Goal: Task Accomplishment & Management: Manage account settings

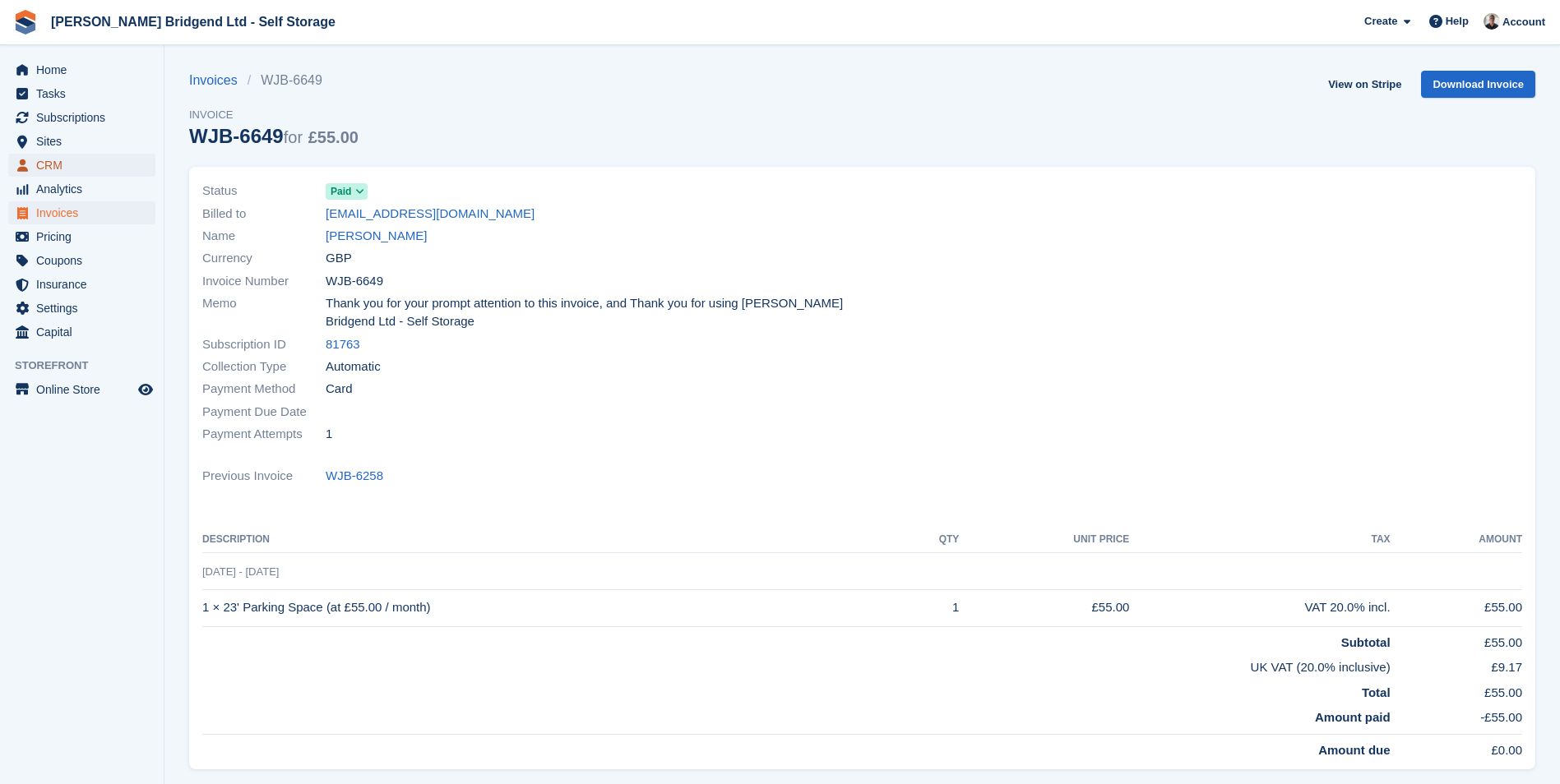
click at [75, 169] on span "CRM" at bounding box center [85, 165] width 98 height 23
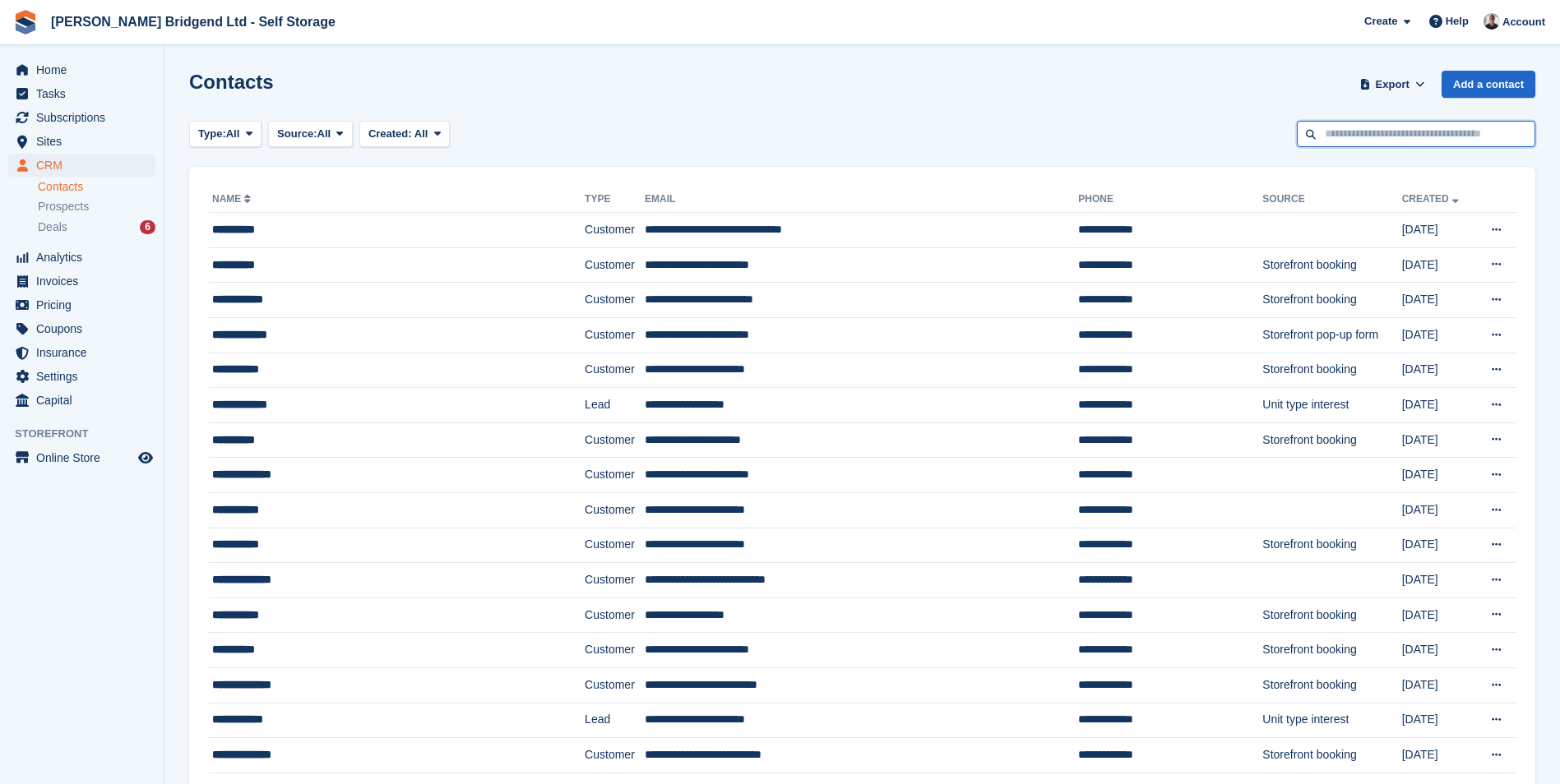
click at [1368, 137] on input "text" at bounding box center [1416, 134] width 239 height 27
click at [85, 152] on span "Sites" at bounding box center [85, 141] width 98 height 23
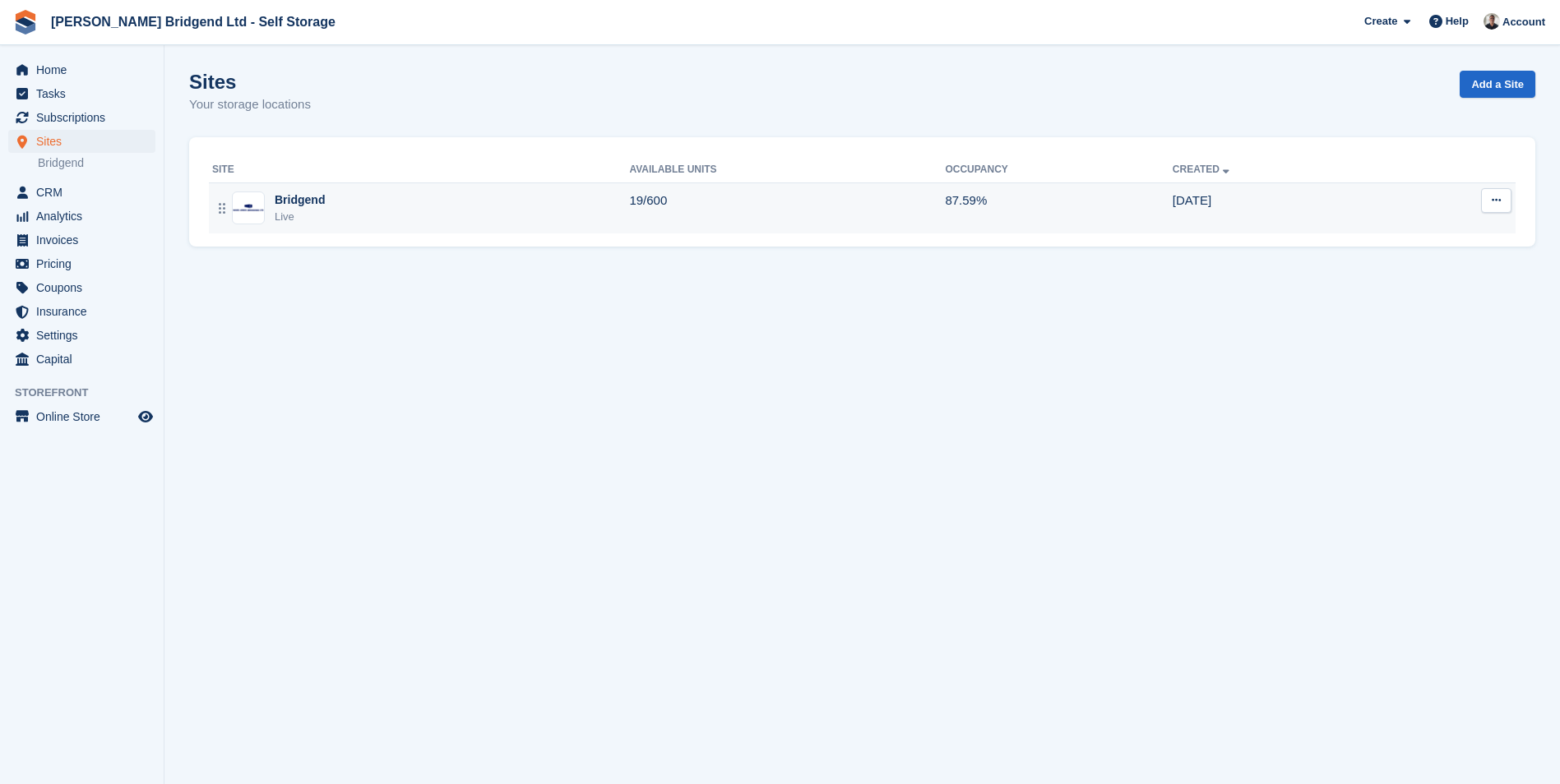
click at [506, 199] on div "Bridgend Live" at bounding box center [421, 208] width 417 height 34
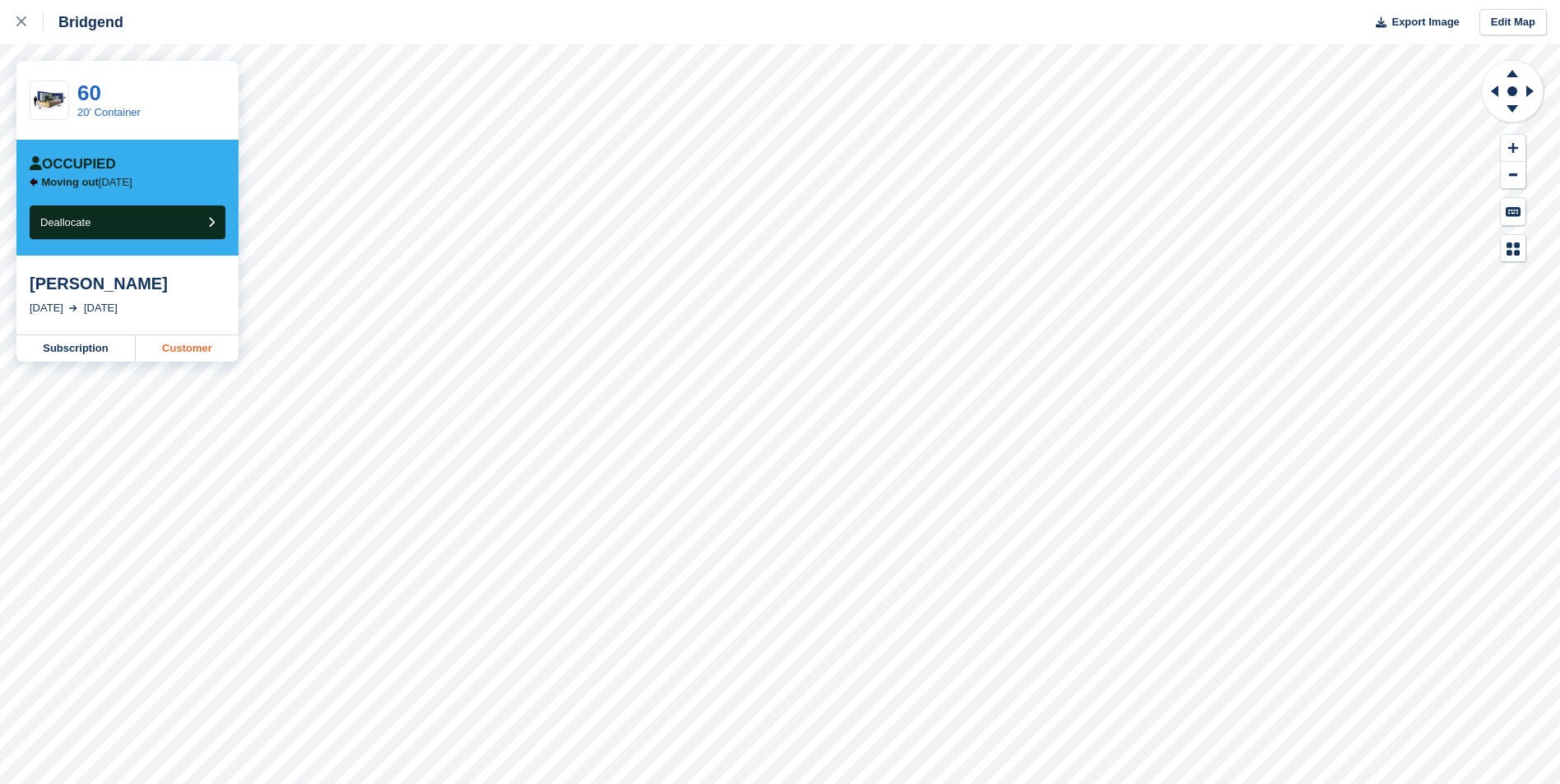
click at [182, 349] on link "Customer" at bounding box center [187, 349] width 103 height 27
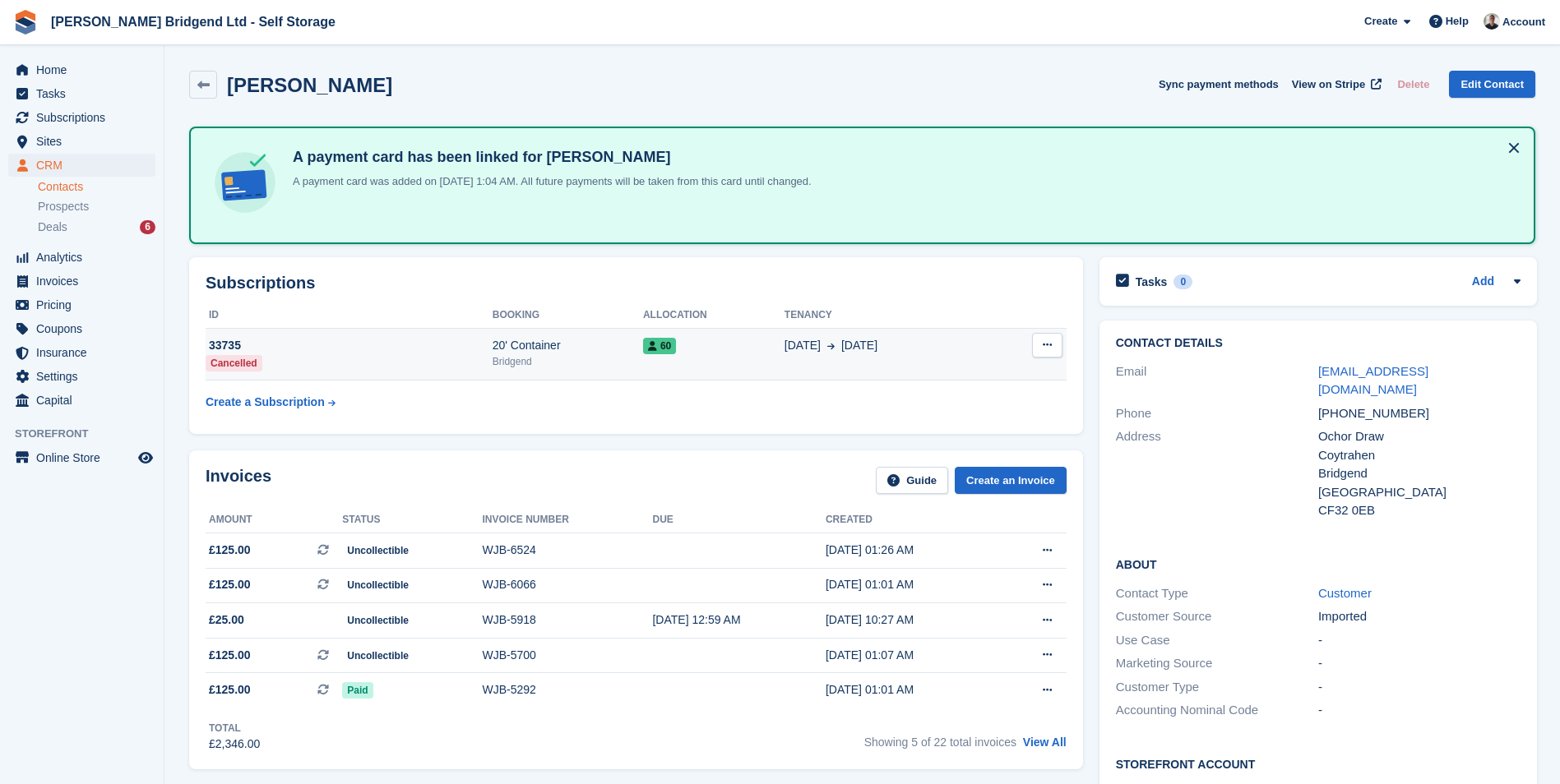
click at [1047, 353] on button at bounding box center [1047, 345] width 30 height 25
click at [879, 348] on div "01 Mar 3 Sep" at bounding box center [887, 345] width 206 height 17
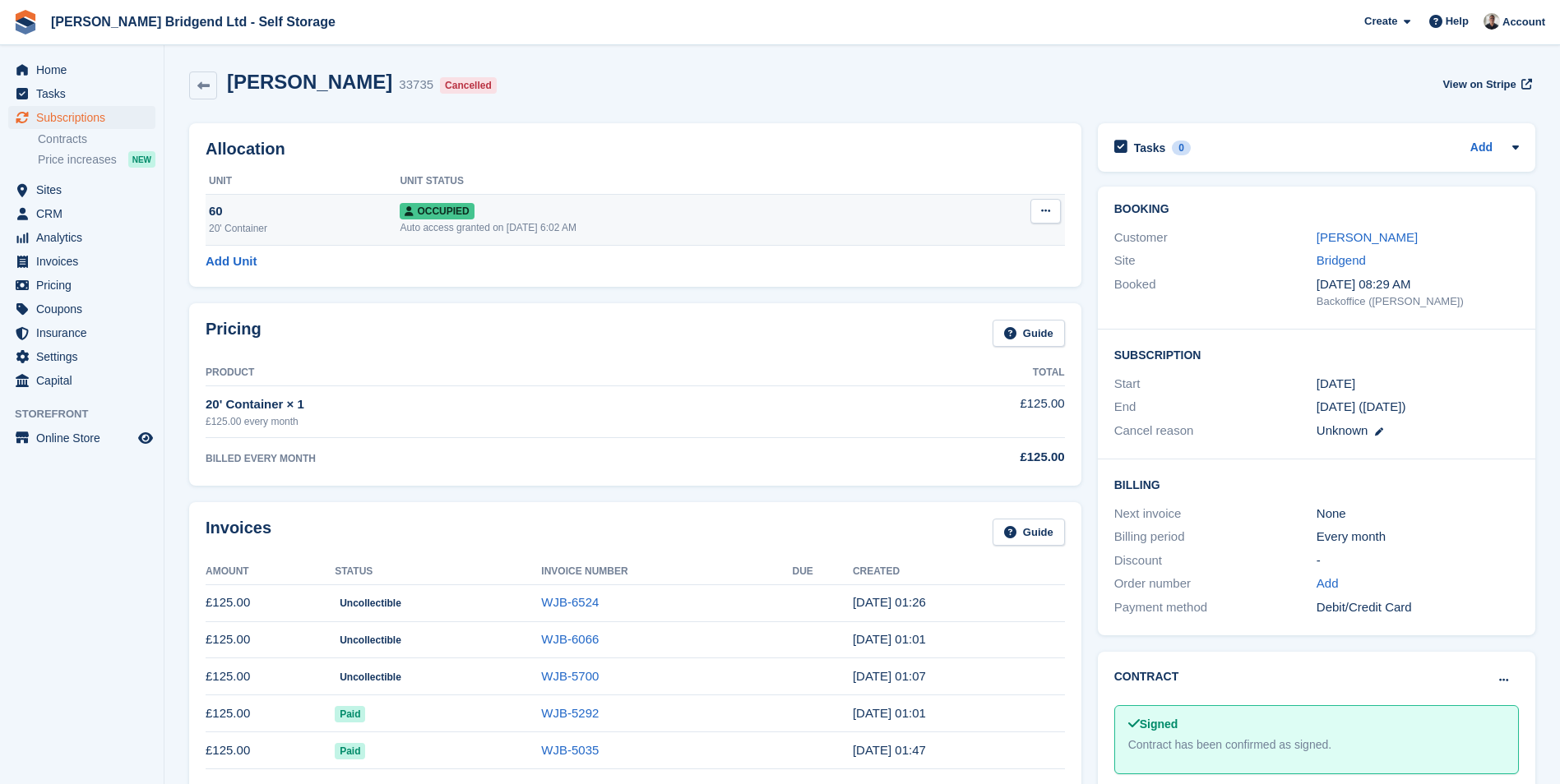
click at [1042, 209] on icon at bounding box center [1046, 211] width 9 height 11
click at [980, 302] on p "Deallocate" at bounding box center [981, 300] width 143 height 21
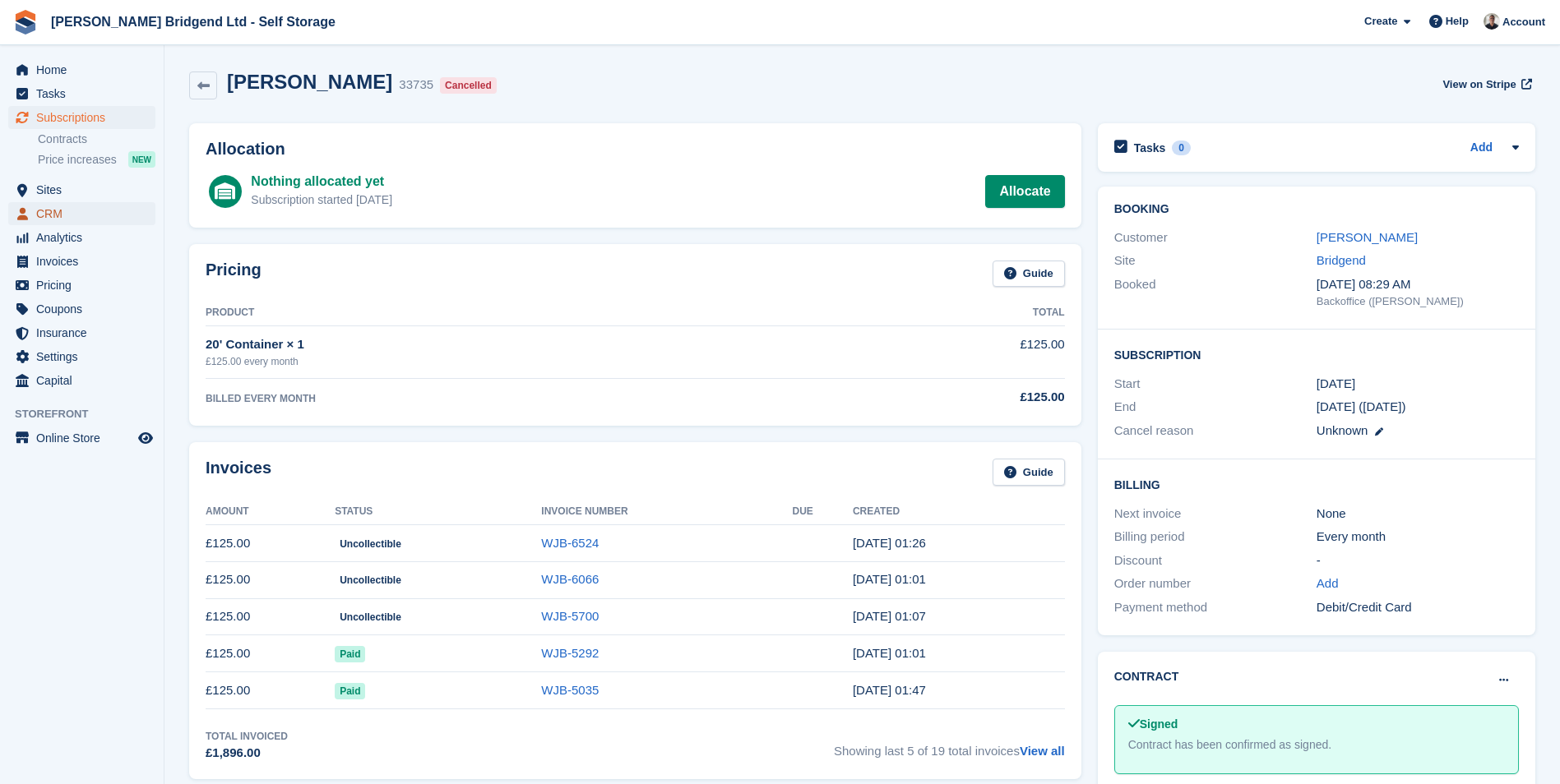
click at [73, 210] on span "CRM" at bounding box center [85, 214] width 98 height 23
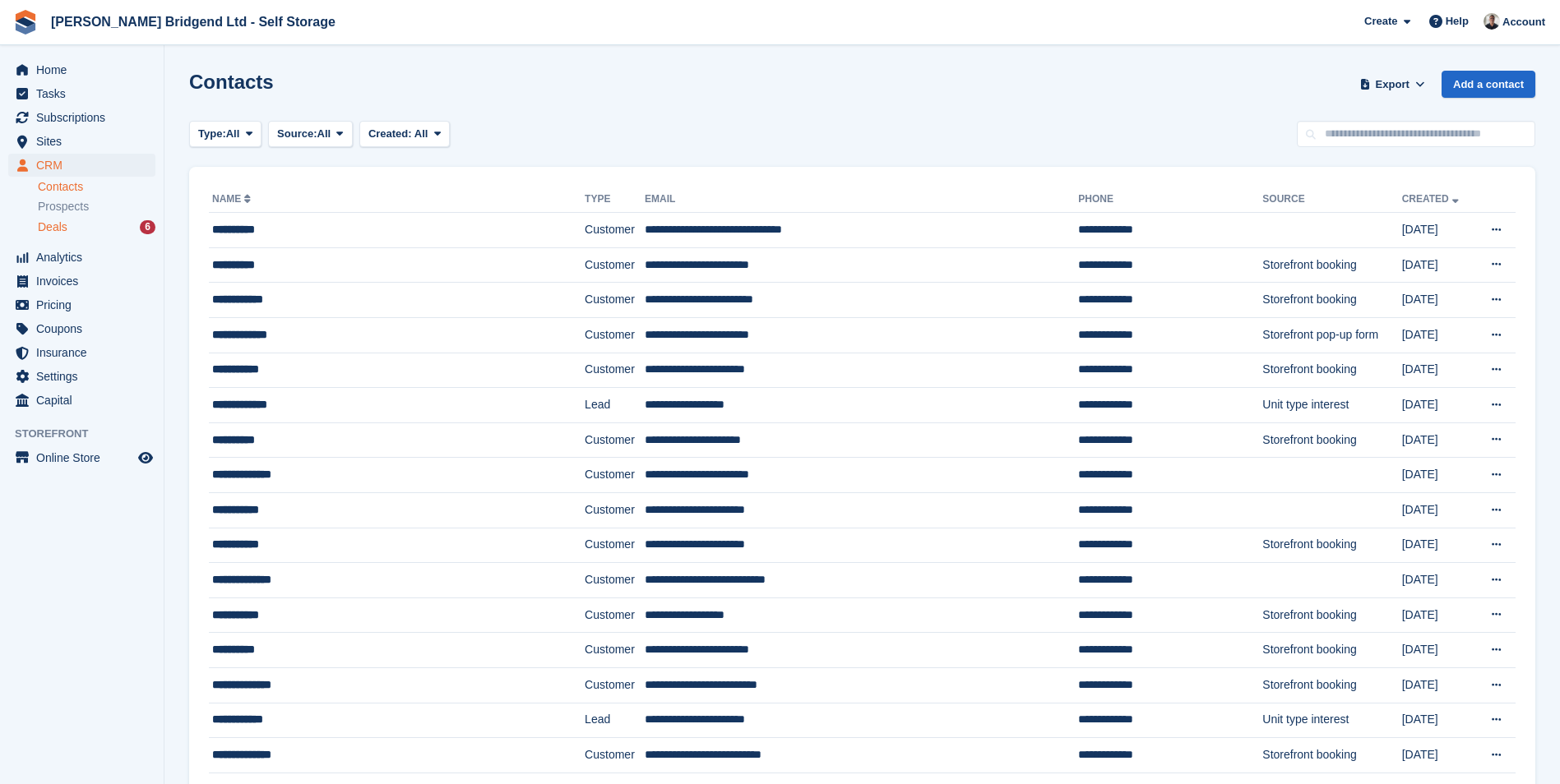
click at [112, 232] on div "Deals 6" at bounding box center [97, 228] width 118 height 16
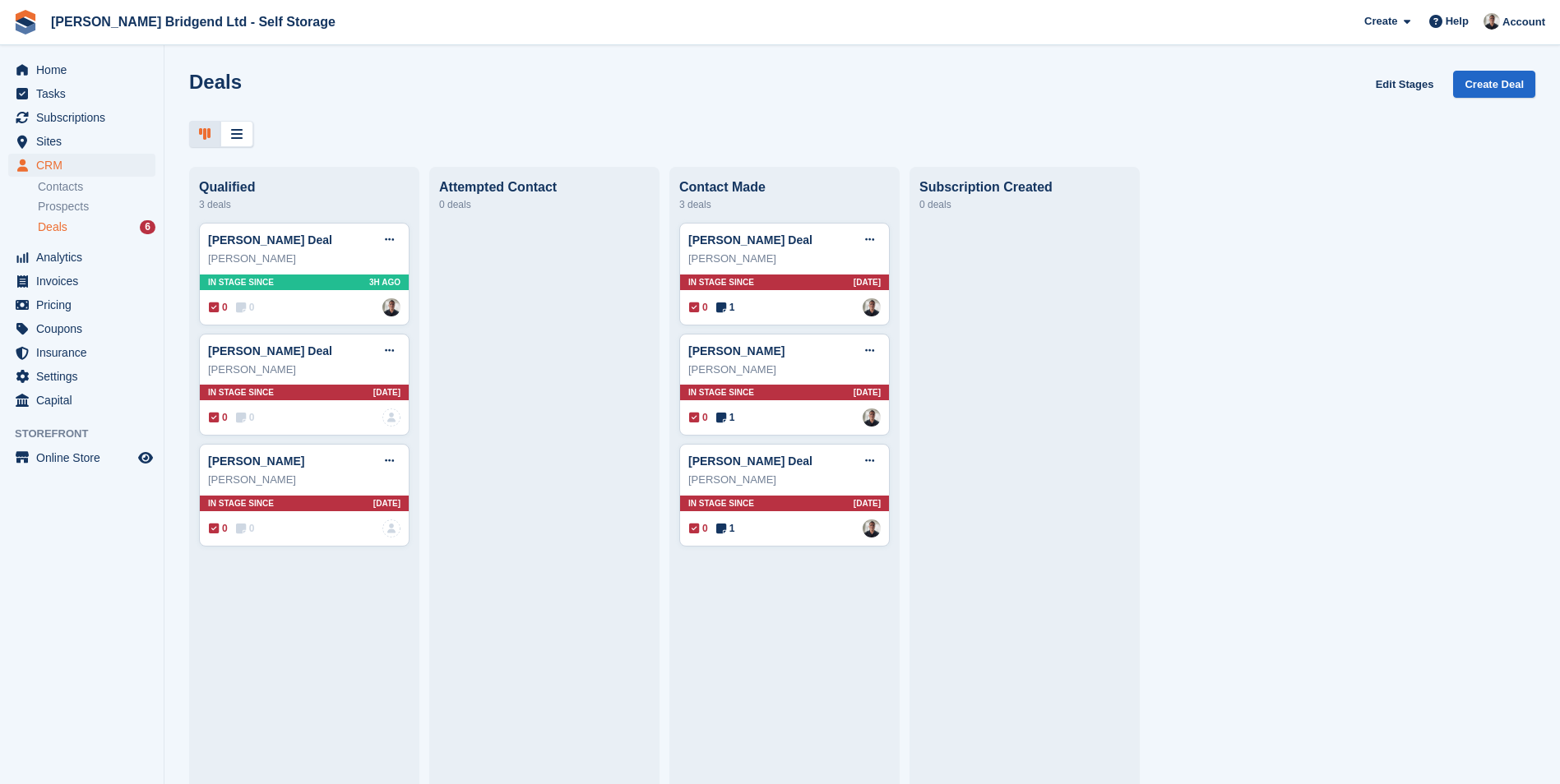
click at [1002, 306] on div at bounding box center [1024, 497] width 210 height 548
click at [67, 209] on span "Prospects" at bounding box center [63, 207] width 51 height 16
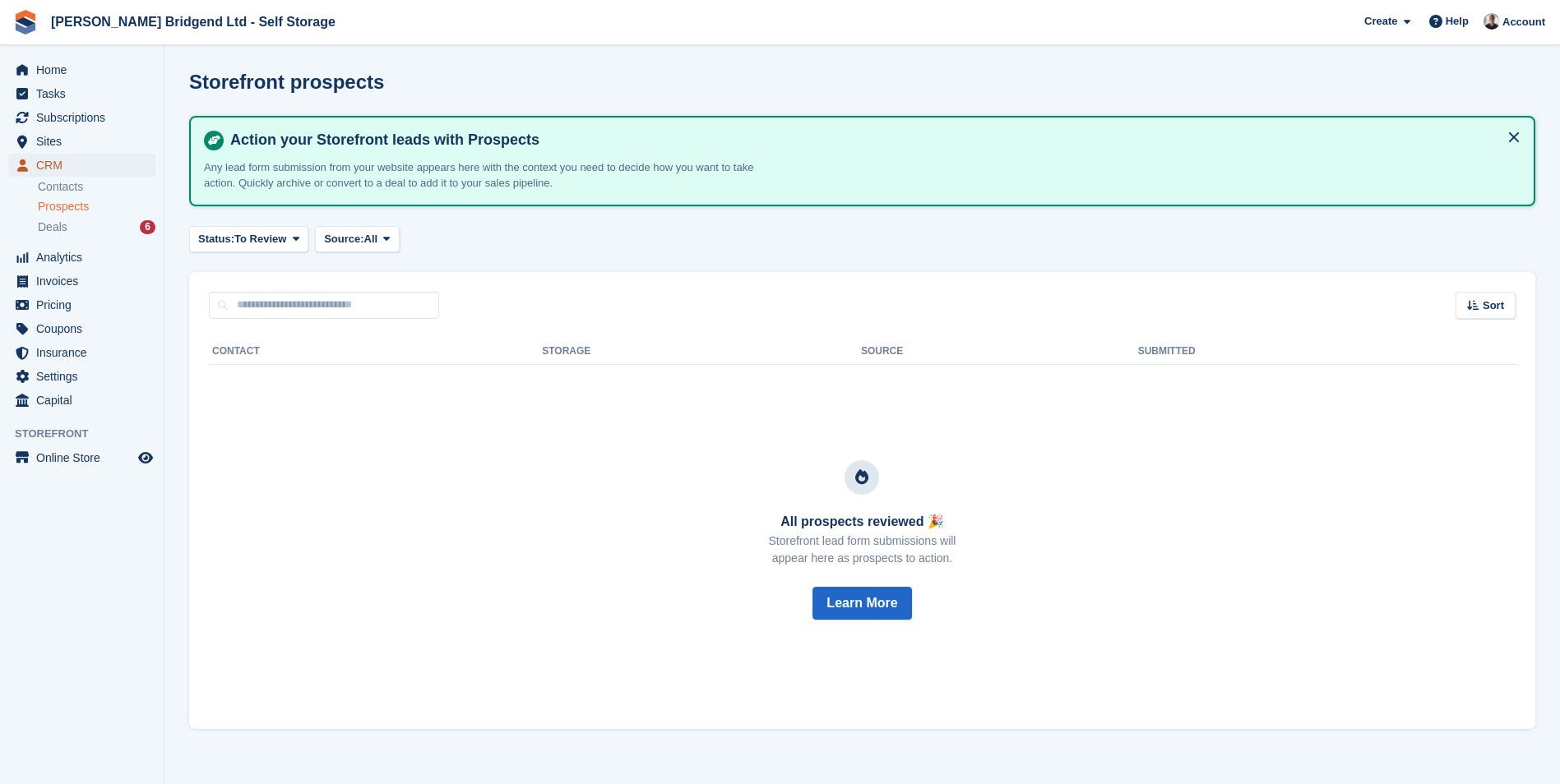
click at [70, 168] on span "CRM" at bounding box center [85, 165] width 98 height 23
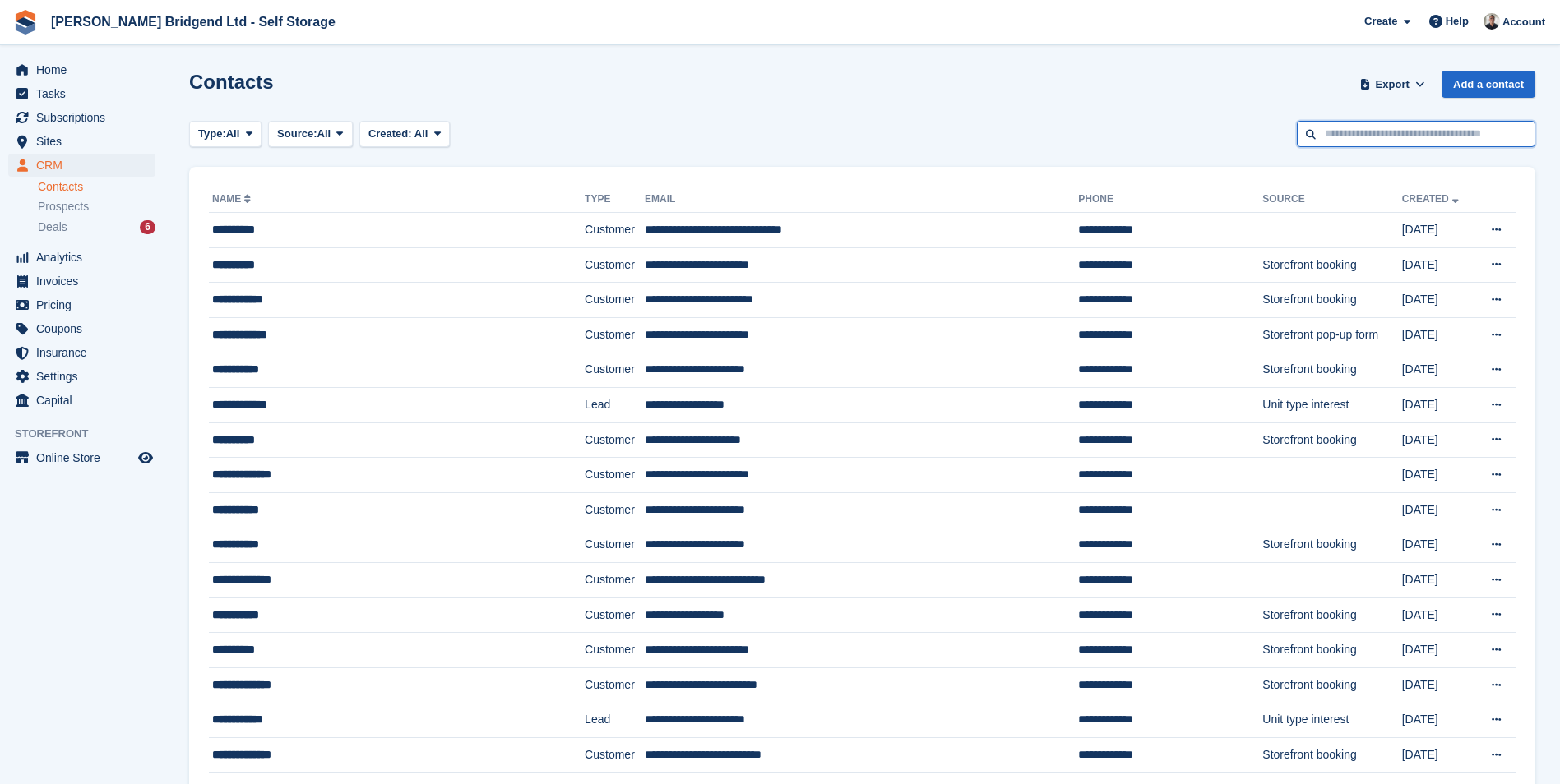
click at [1422, 136] on input "text" at bounding box center [1416, 134] width 239 height 27
click at [1346, 144] on input "text" at bounding box center [1416, 134] width 239 height 27
click at [1360, 135] on input "text" at bounding box center [1416, 134] width 239 height 27
click at [1351, 132] on input "text" at bounding box center [1416, 134] width 239 height 27
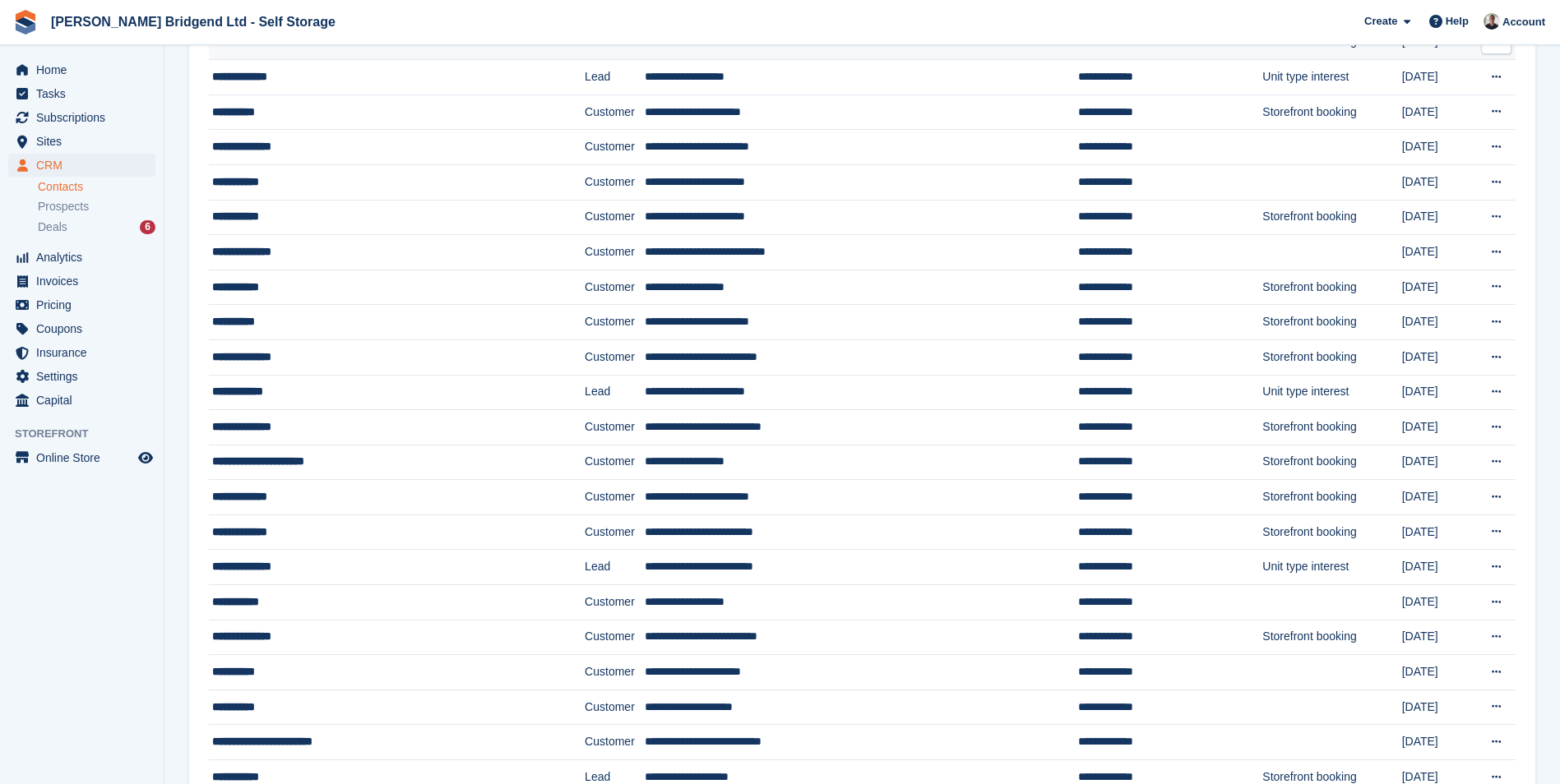
scroll to position [329, 0]
click at [693, 568] on td "**********" at bounding box center [862, 567] width 434 height 35
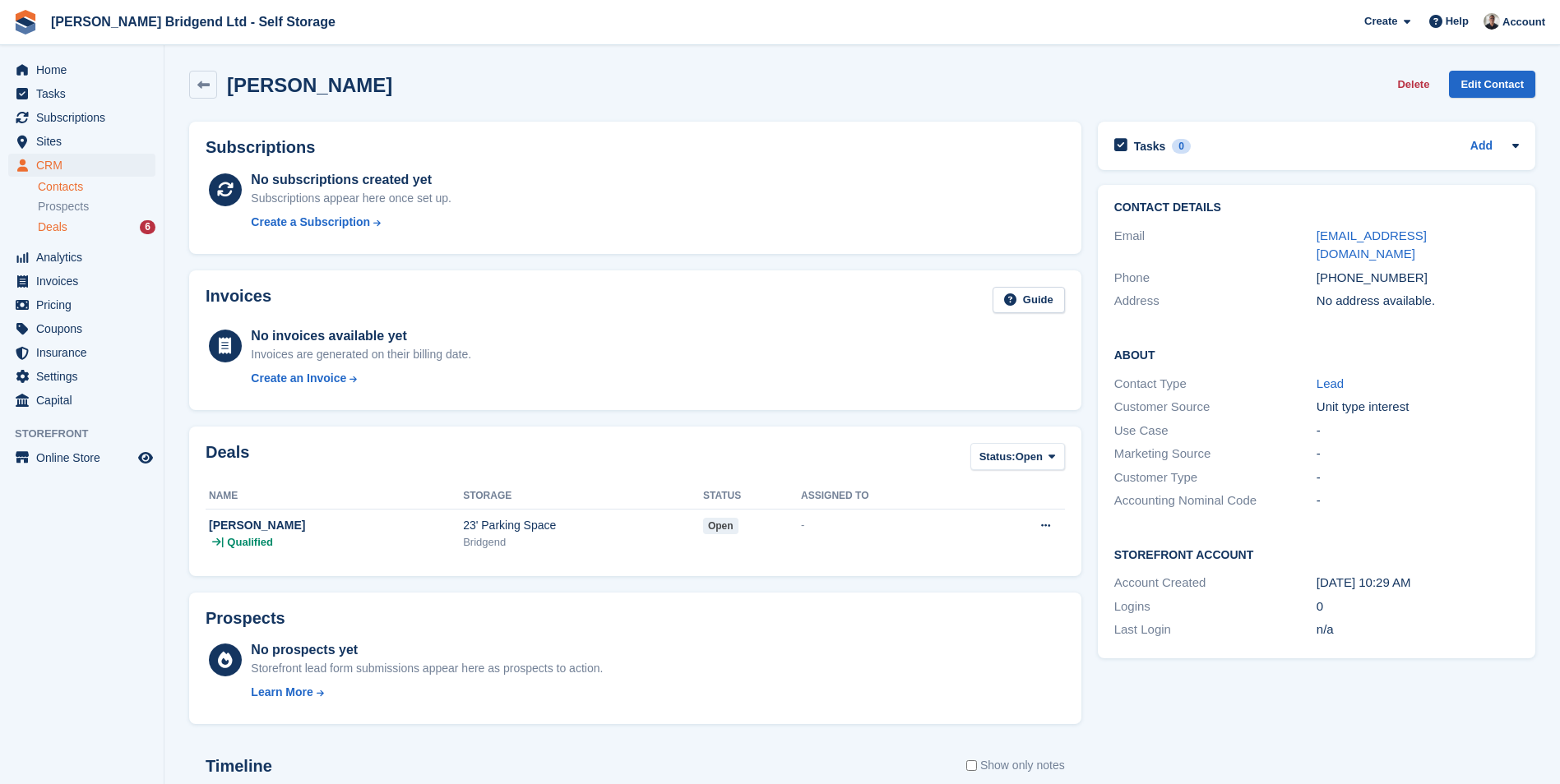
click at [84, 223] on div "Deals 6" at bounding box center [97, 228] width 118 height 16
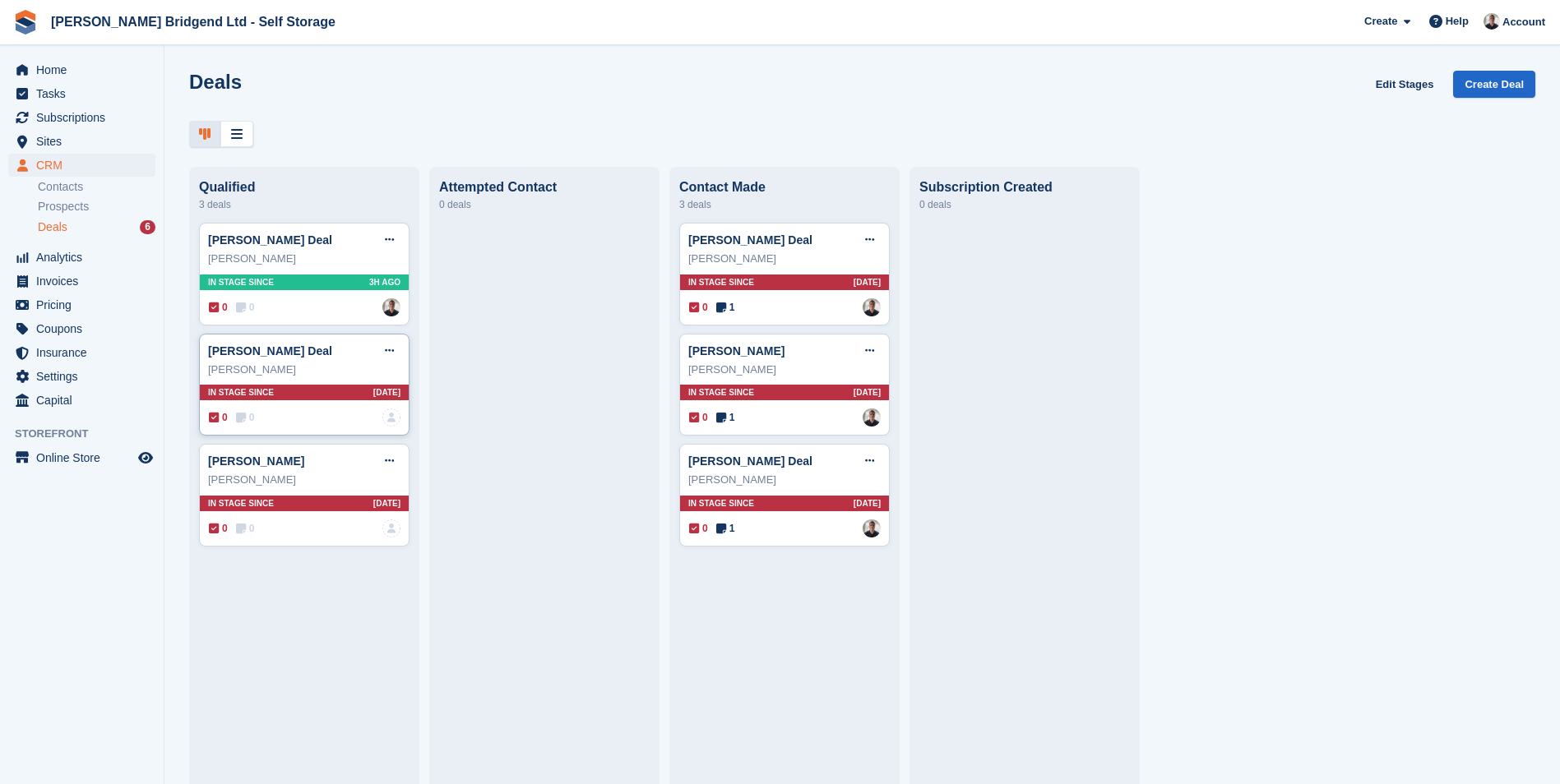
click at [324, 377] on div "Melissa Morgan" at bounding box center [304, 370] width 193 height 17
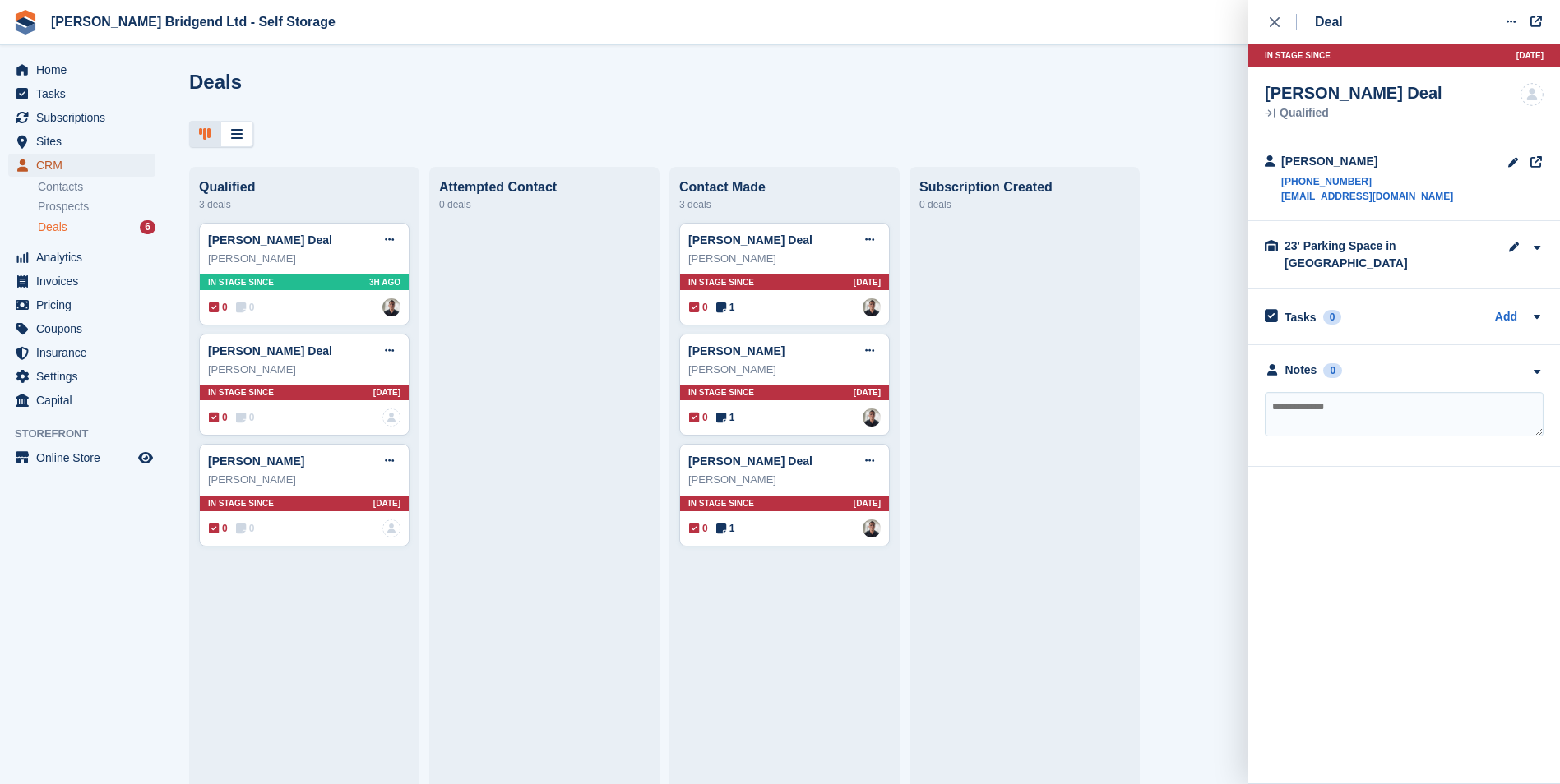
click at [89, 175] on span "CRM" at bounding box center [85, 165] width 98 height 23
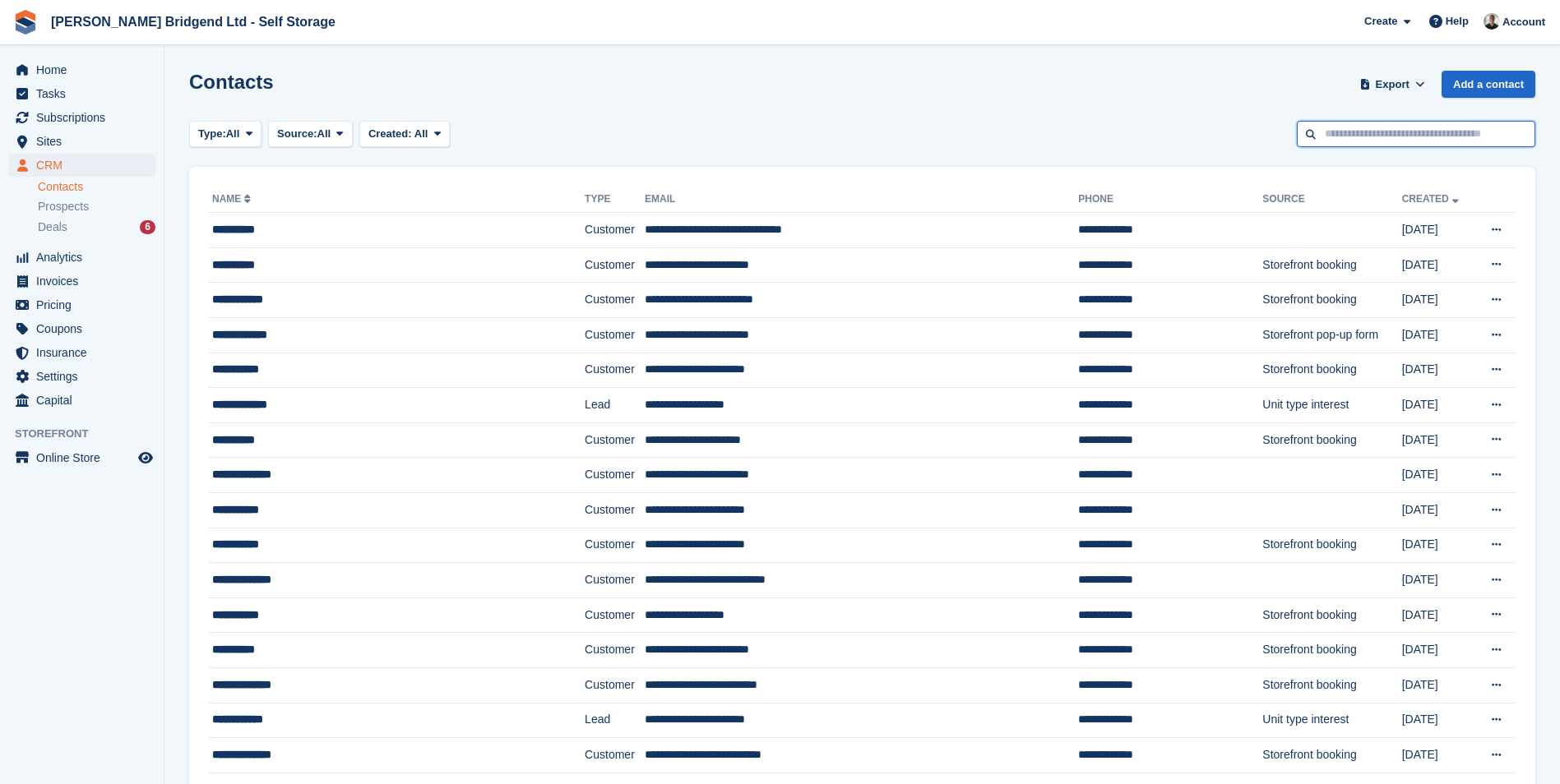
click at [1349, 137] on input "text" at bounding box center [1416, 134] width 239 height 27
type input "***"
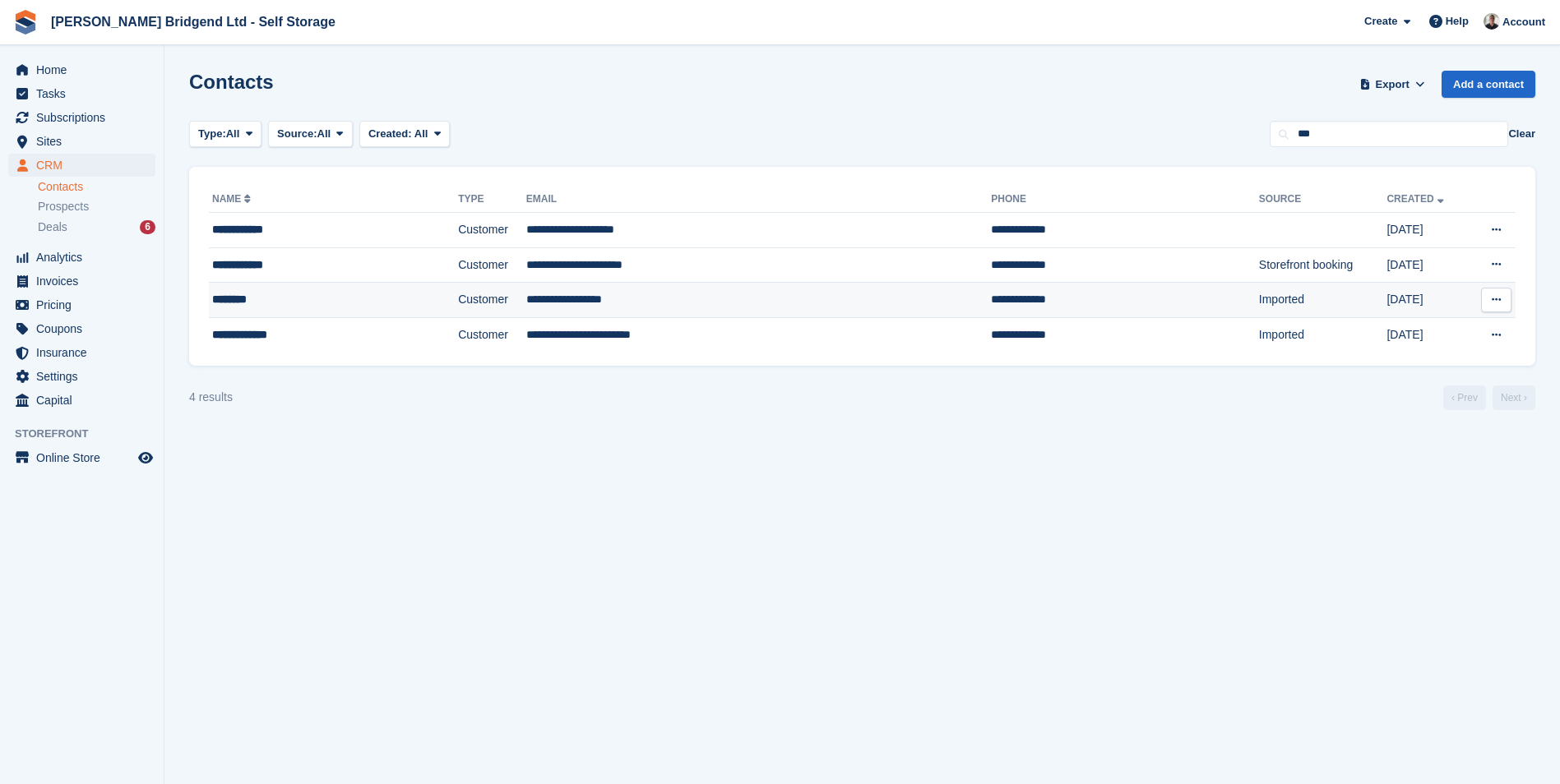
click at [618, 299] on td "**********" at bounding box center [759, 301] width 466 height 35
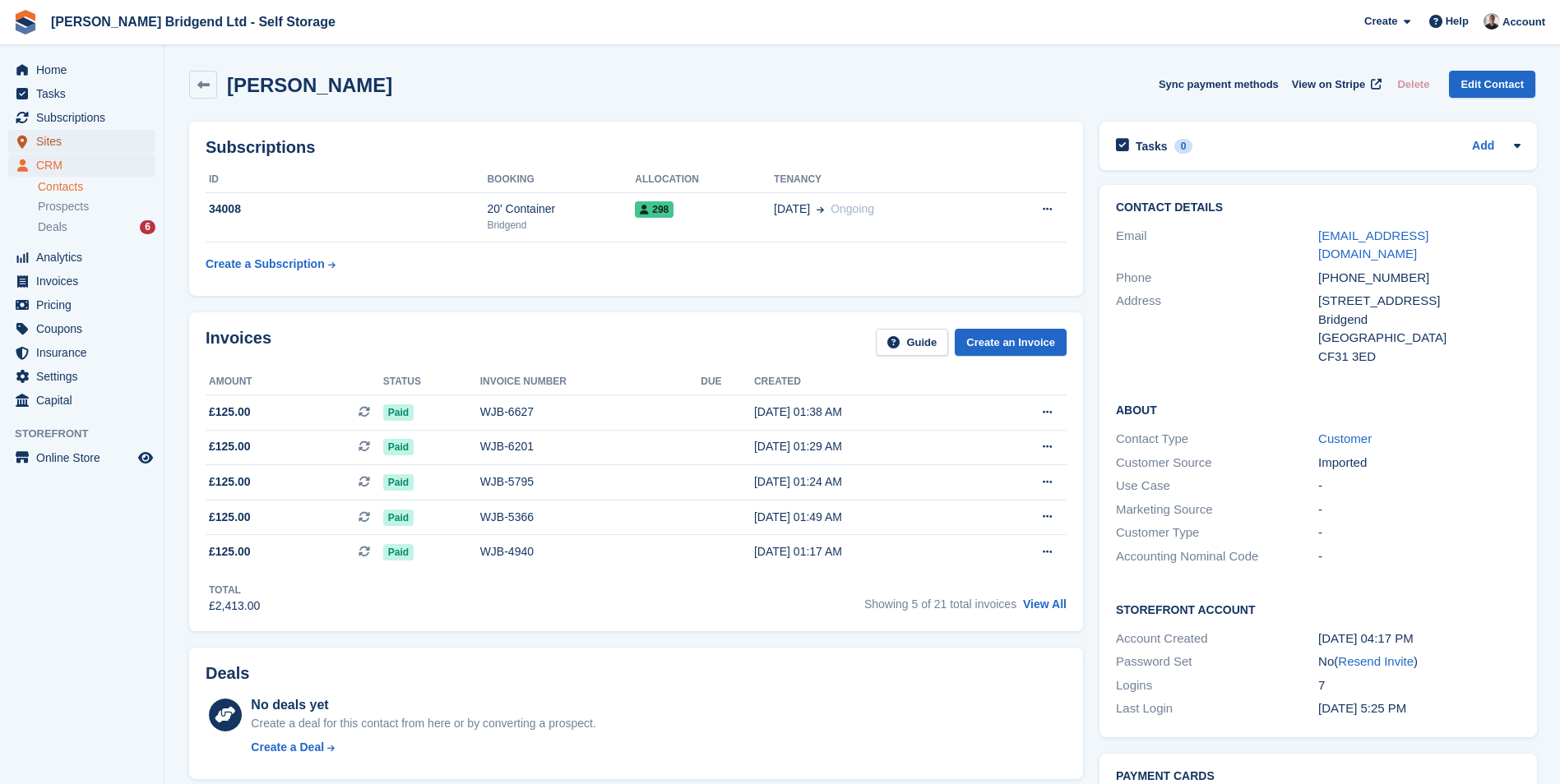
click at [83, 139] on span "Sites" at bounding box center [85, 141] width 98 height 23
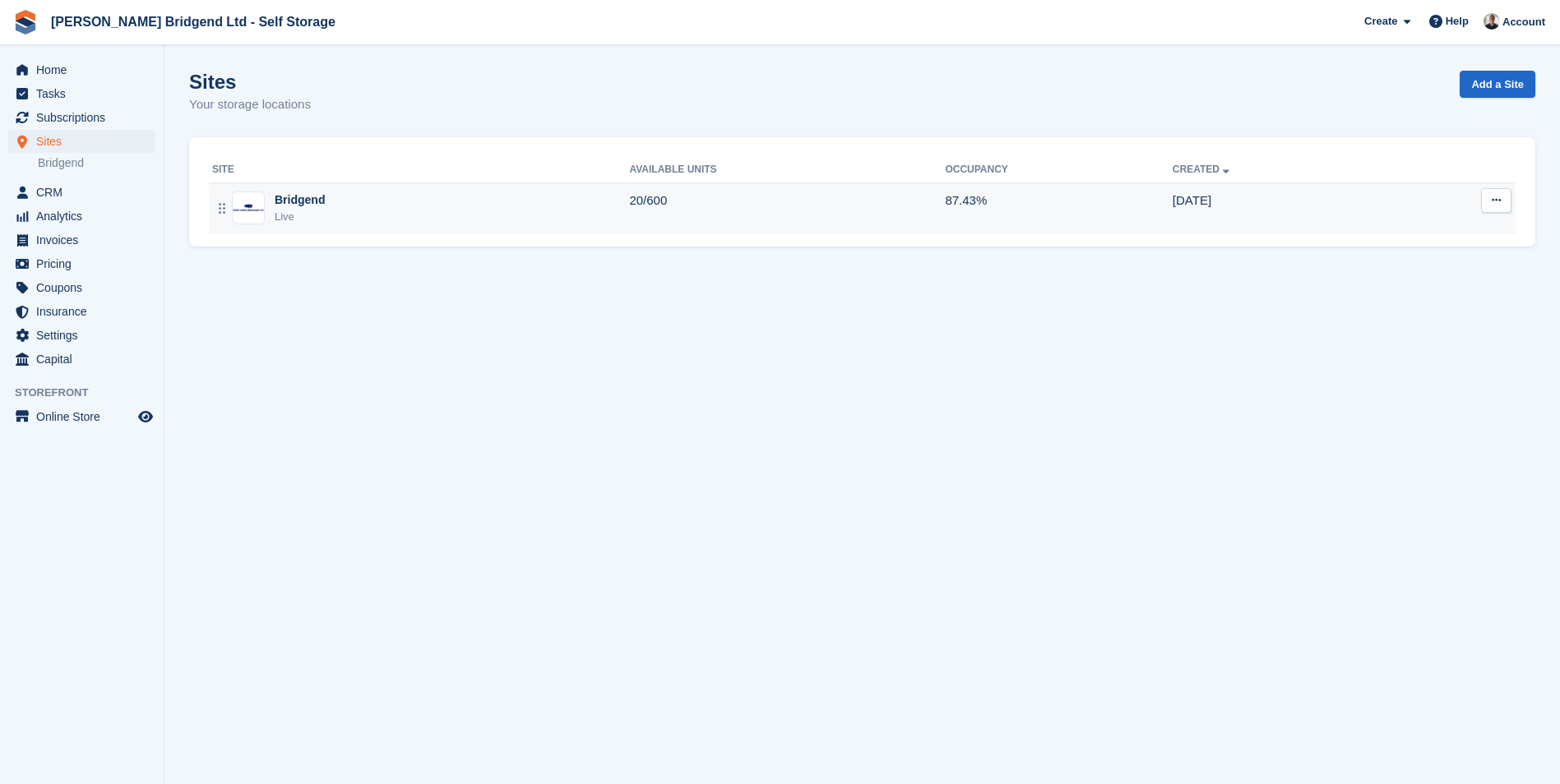
click at [562, 210] on div "Bridgend Live" at bounding box center [421, 208] width 417 height 34
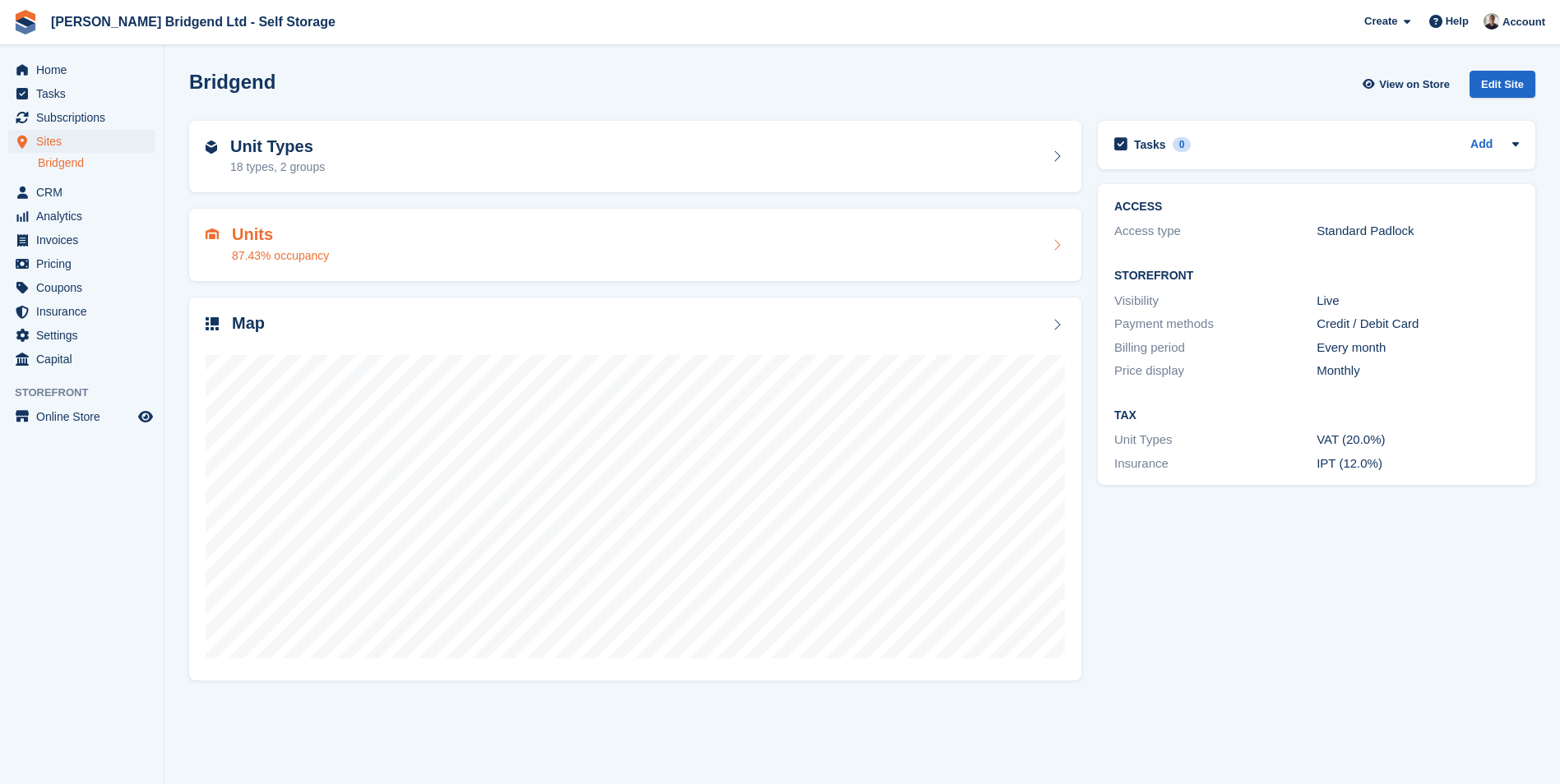
click at [624, 248] on div "Units 87.43% occupancy" at bounding box center [635, 245] width 860 height 39
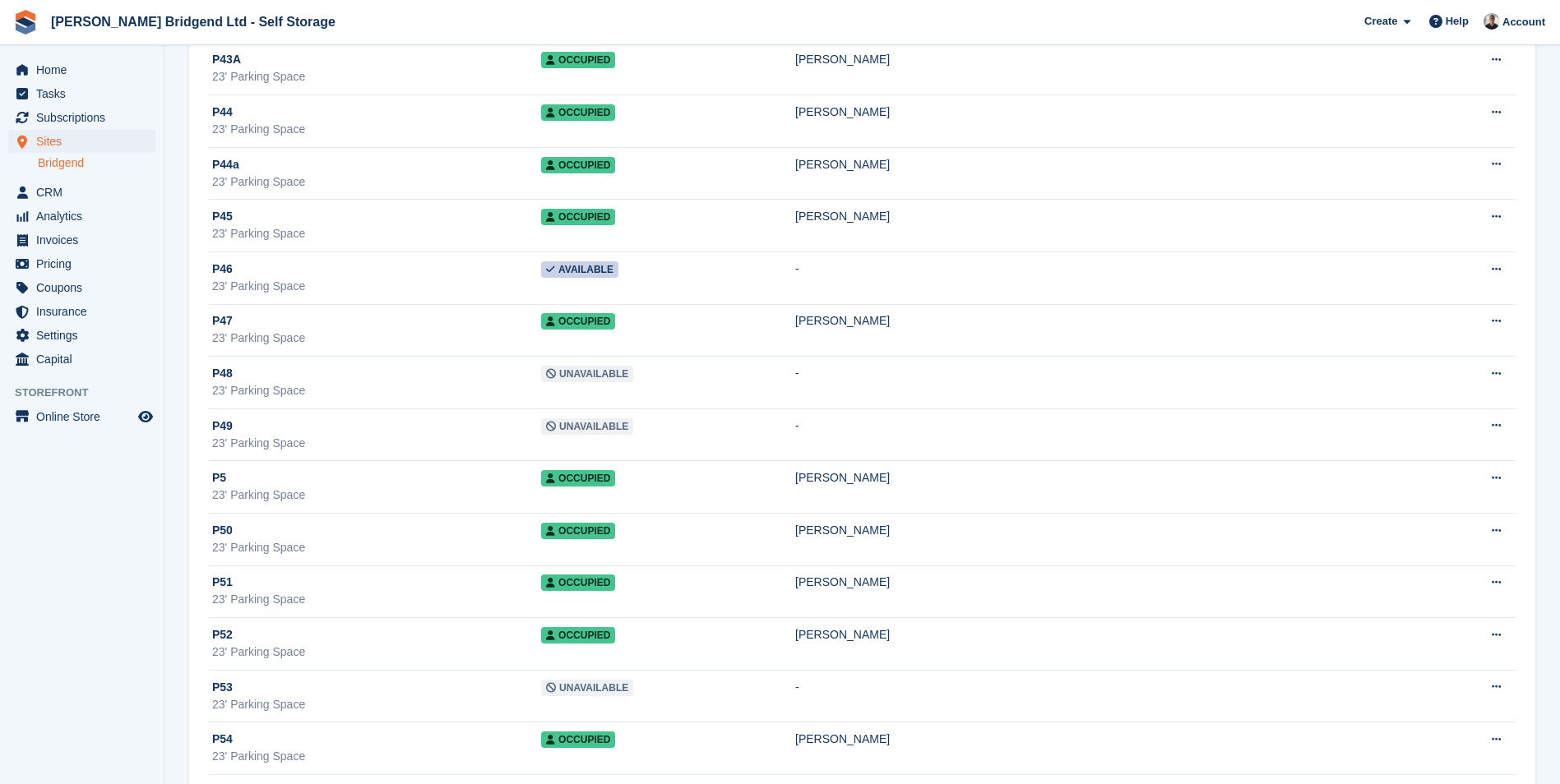
scroll to position [29163, 0]
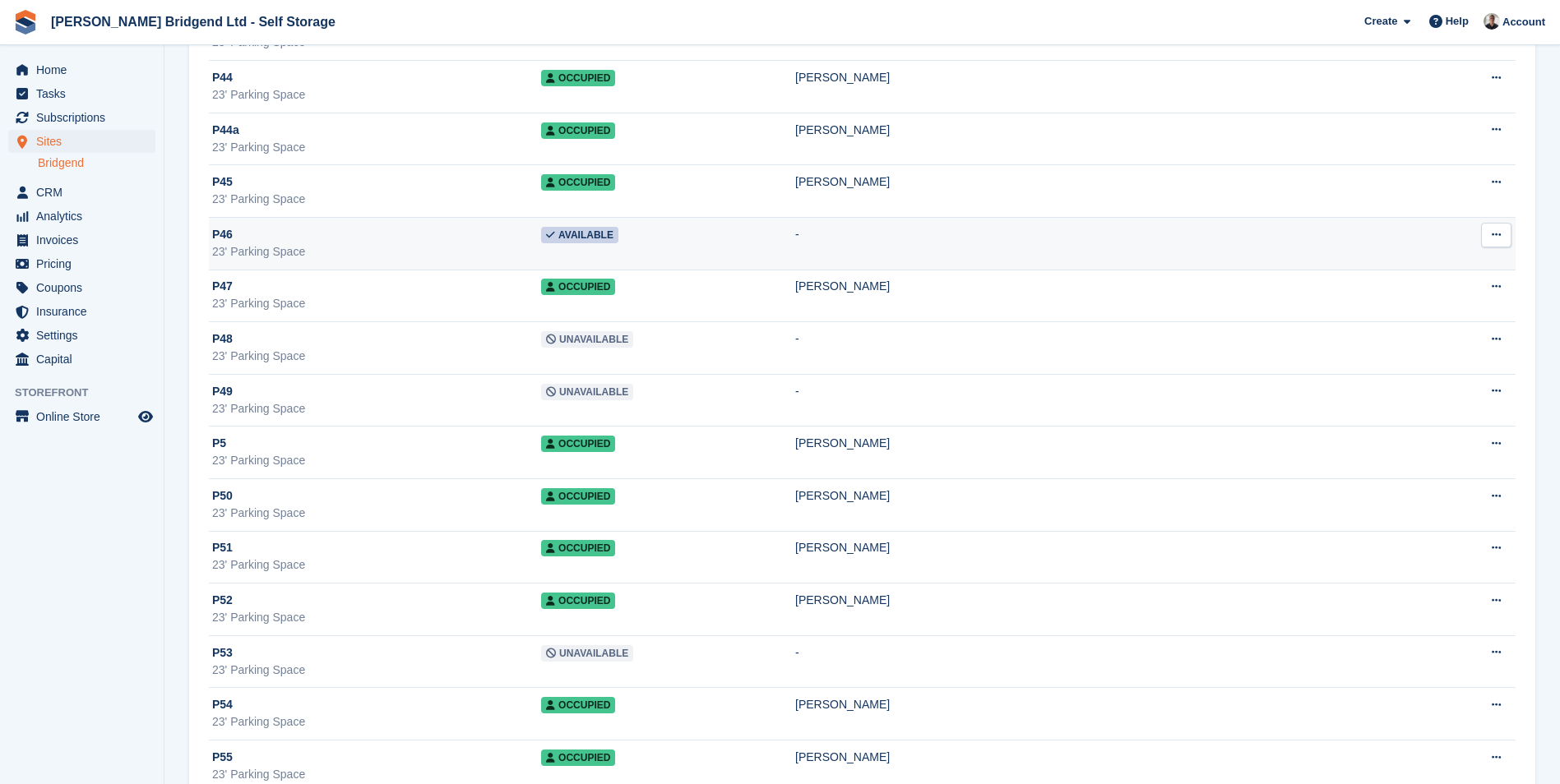
click at [1509, 230] on button at bounding box center [1496, 235] width 30 height 25
click at [1418, 274] on p "Edit unit" at bounding box center [1432, 267] width 143 height 21
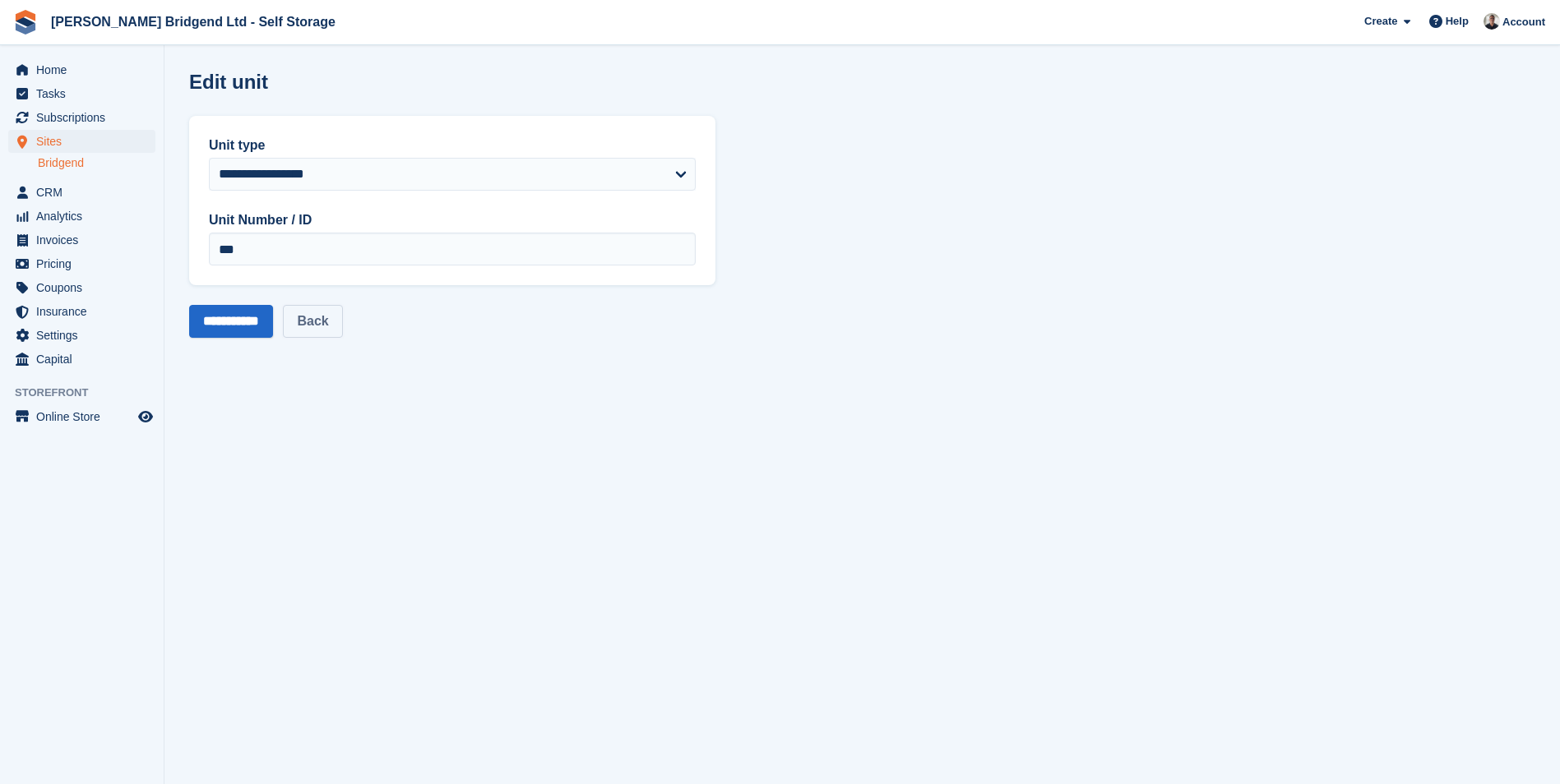
click at [315, 321] on link "Back" at bounding box center [312, 321] width 59 height 33
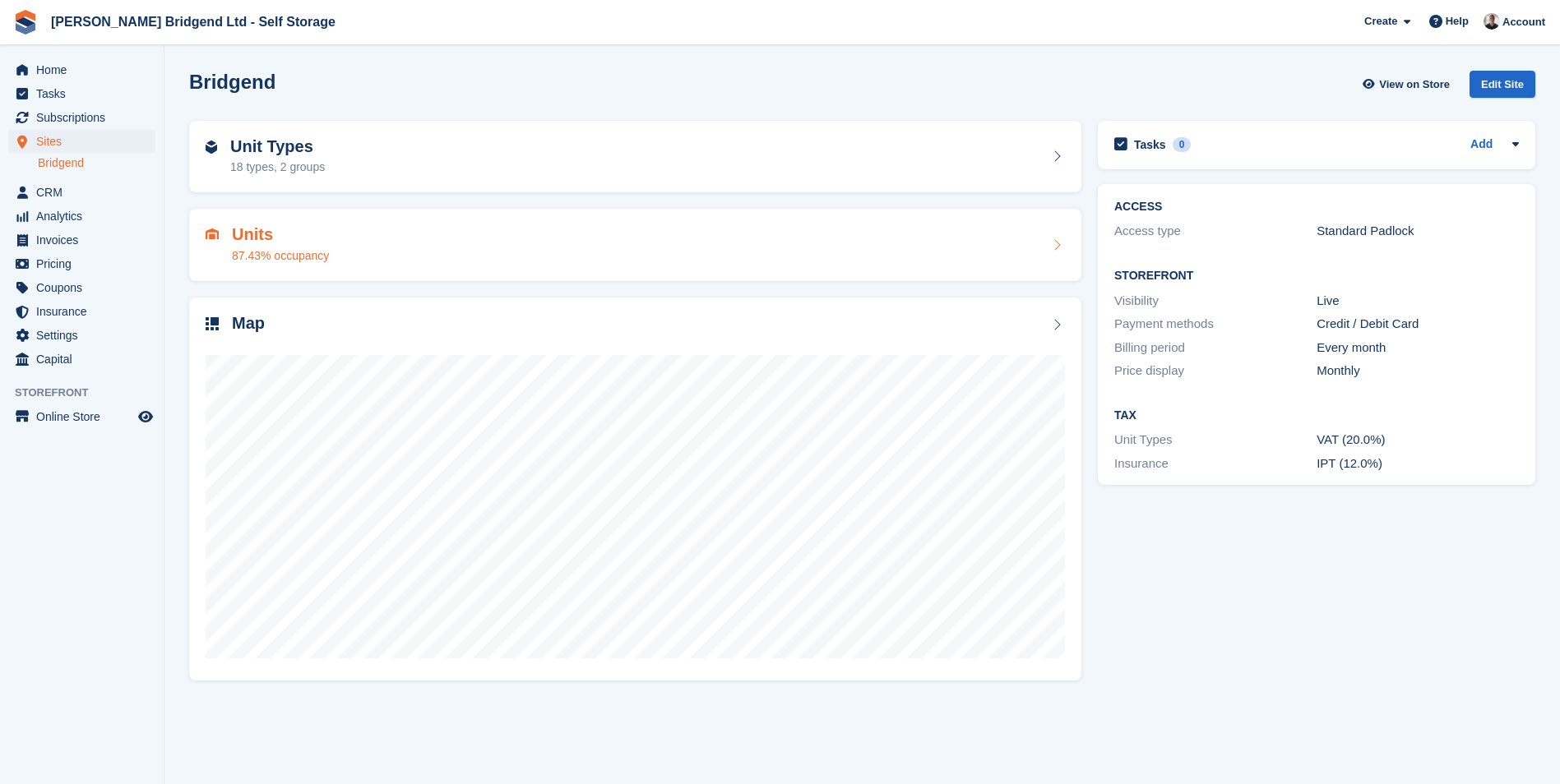
click at [352, 246] on div "Units 87.43% occupancy" at bounding box center [635, 245] width 860 height 39
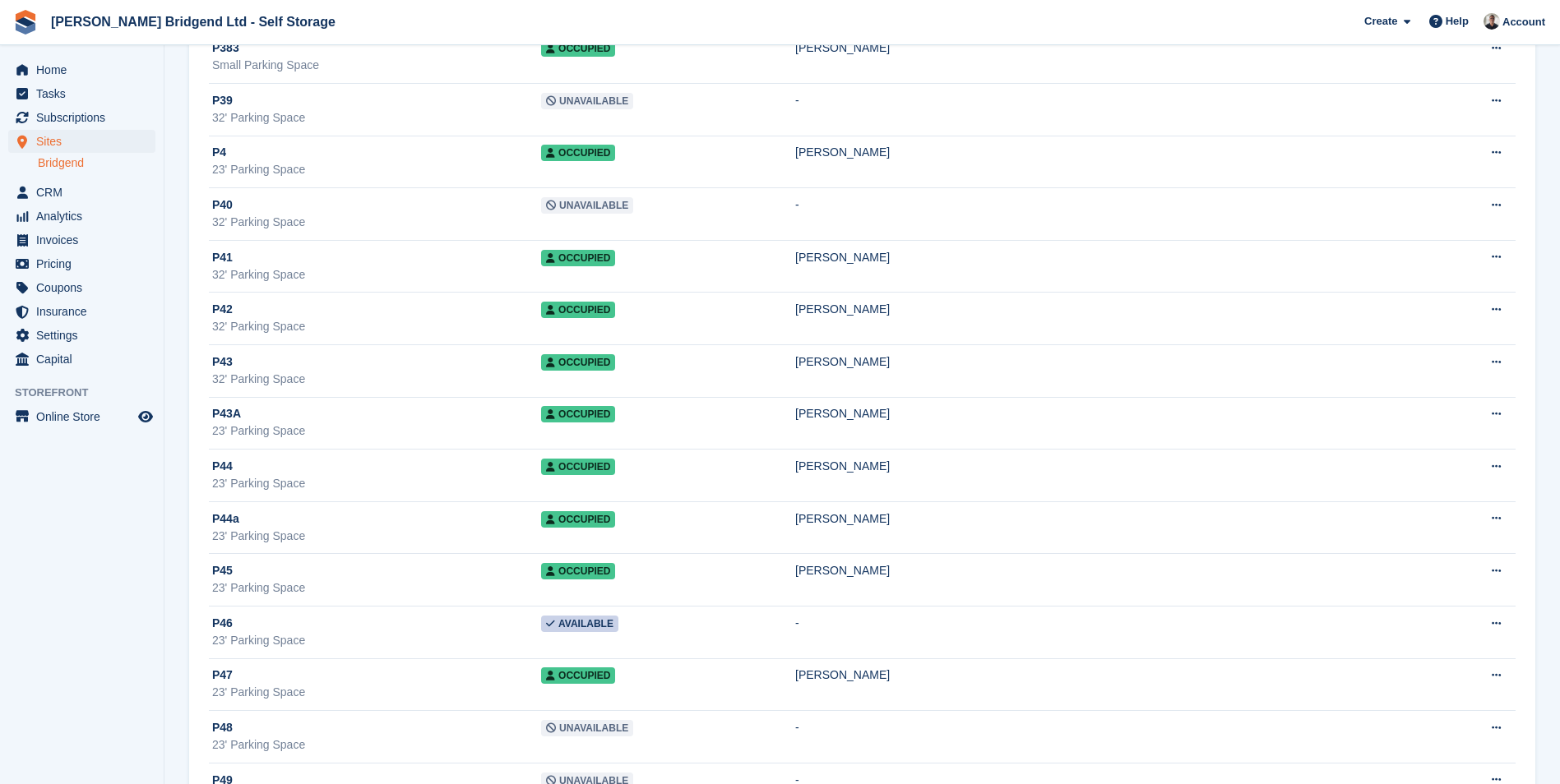
scroll to position [29053, 0]
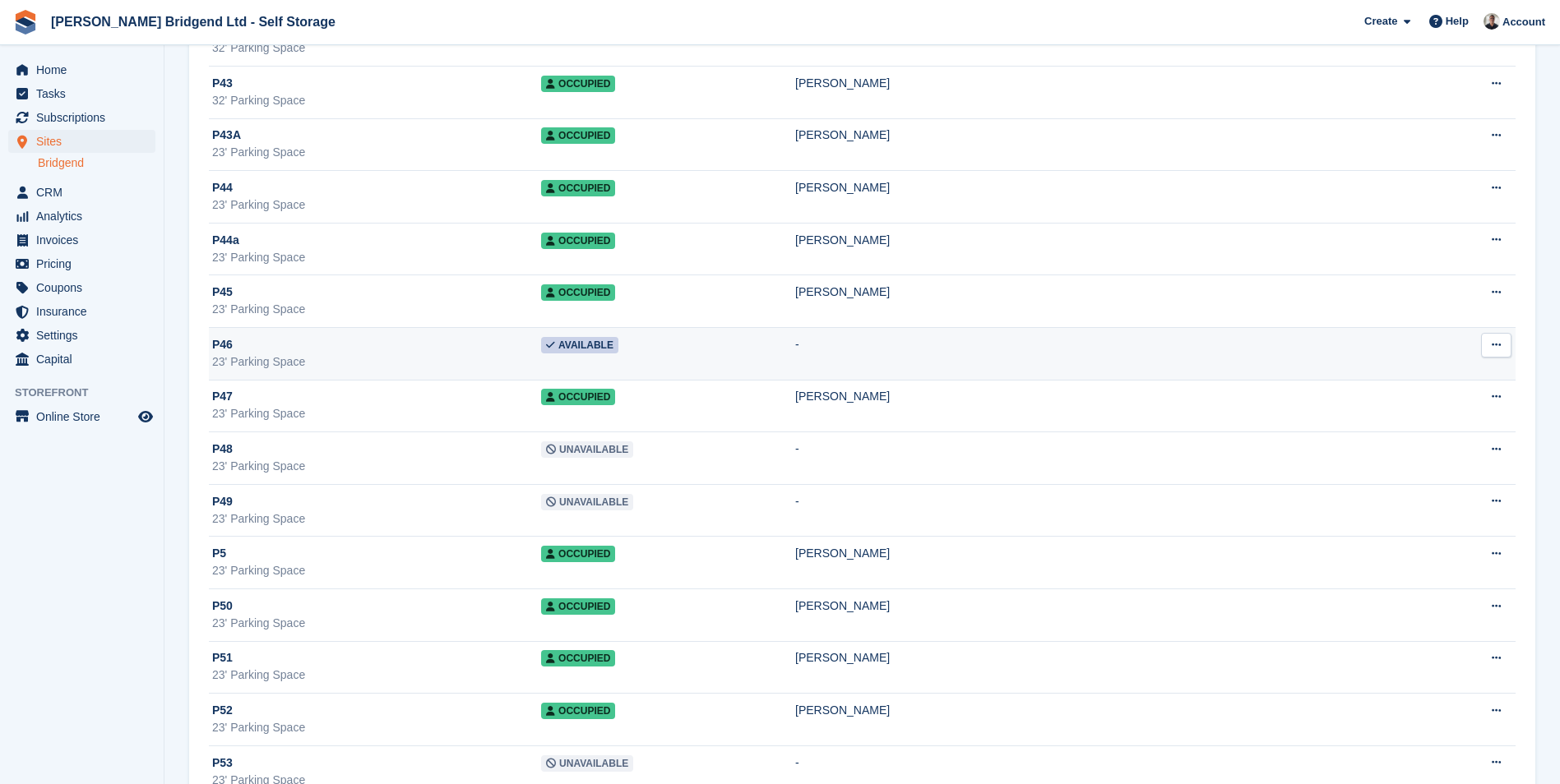
click at [429, 363] on div "23' Parking Space" at bounding box center [376, 362] width 329 height 17
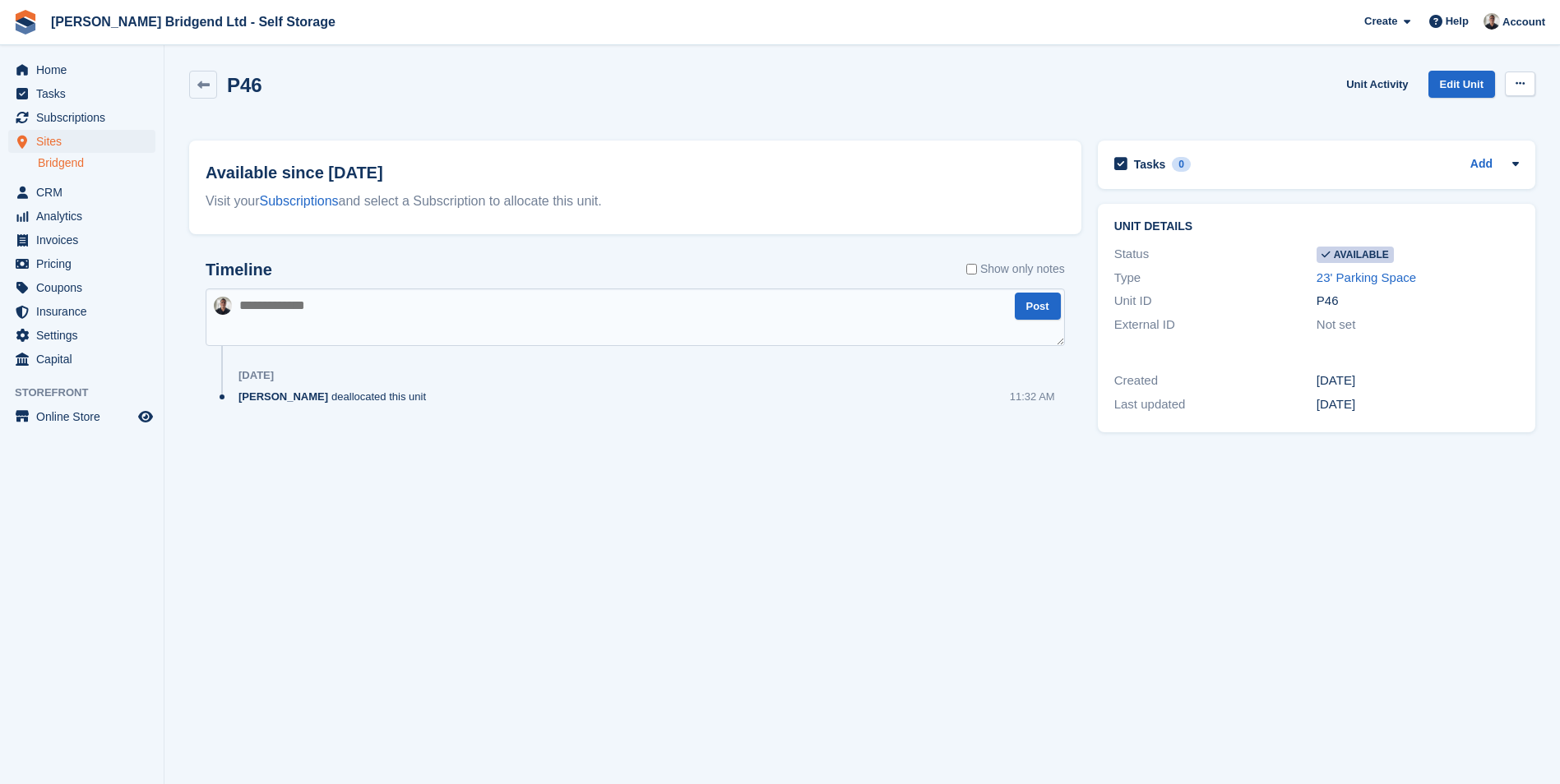
click at [1518, 83] on icon at bounding box center [1520, 83] width 9 height 11
click at [1486, 114] on p "Make unavailable" at bounding box center [1456, 116] width 143 height 21
